Goal: Navigation & Orientation: Find specific page/section

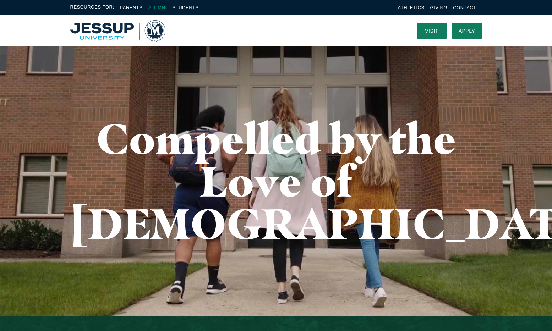
click at [150, 8] on link "Alumni" at bounding box center [157, 7] width 18 height 5
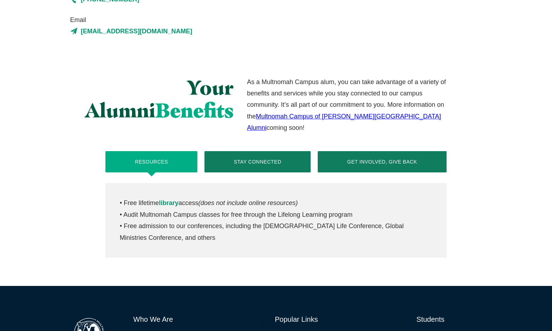
scroll to position [245, 0]
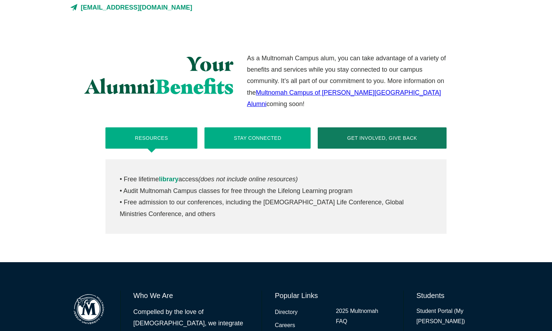
click at [270, 127] on button "Stay Connected" at bounding box center [257, 137] width 106 height 21
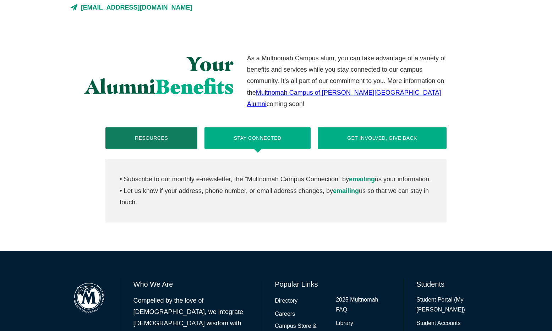
click at [326, 133] on button "Get Involved, Give Back" at bounding box center [382, 137] width 128 height 21
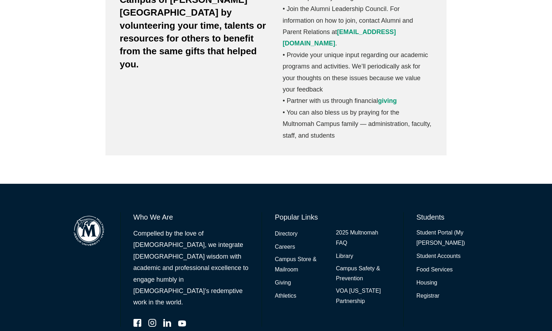
scroll to position [442, 0]
